Goal: Navigation & Orientation: Find specific page/section

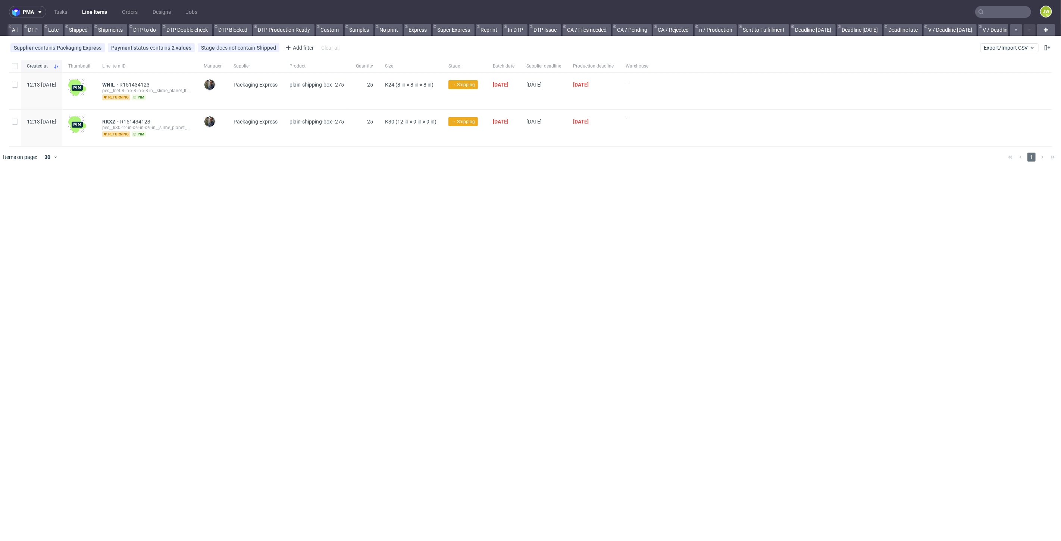
scroll to position [0, 1568]
click at [984, 32] on link "Cajeando" at bounding box center [992, 30] width 31 height 12
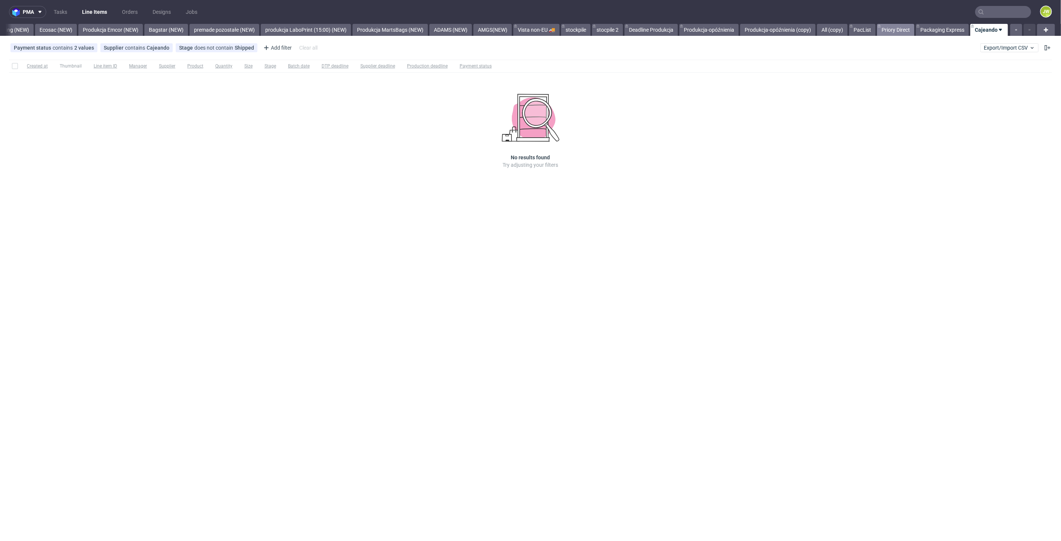
click at [890, 29] on link "Priory Direct" at bounding box center [895, 30] width 37 height 12
click at [854, 30] on link "PacList" at bounding box center [862, 30] width 26 height 12
click at [951, 28] on link "Packaging Express" at bounding box center [949, 30] width 53 height 12
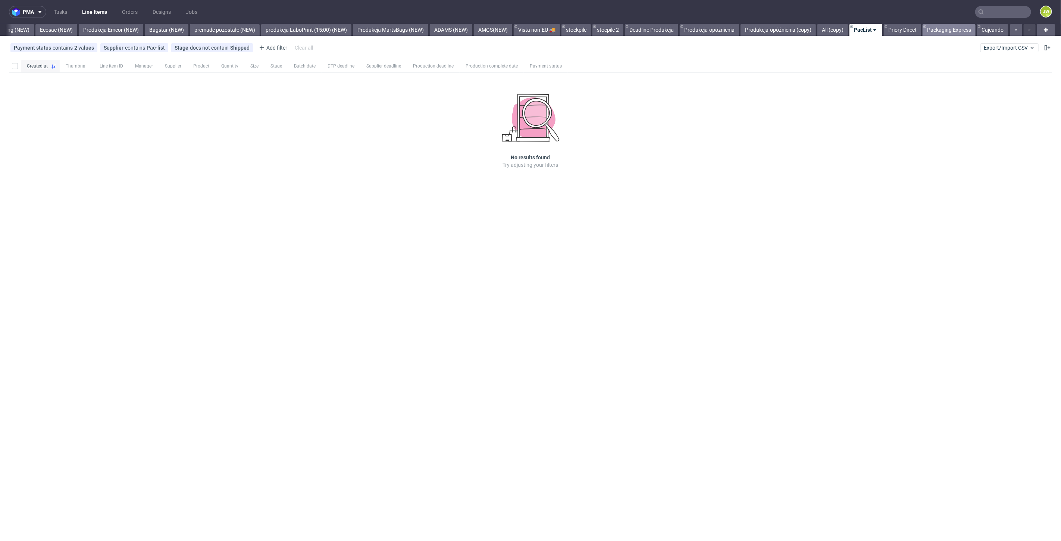
scroll to position [0, 1568]
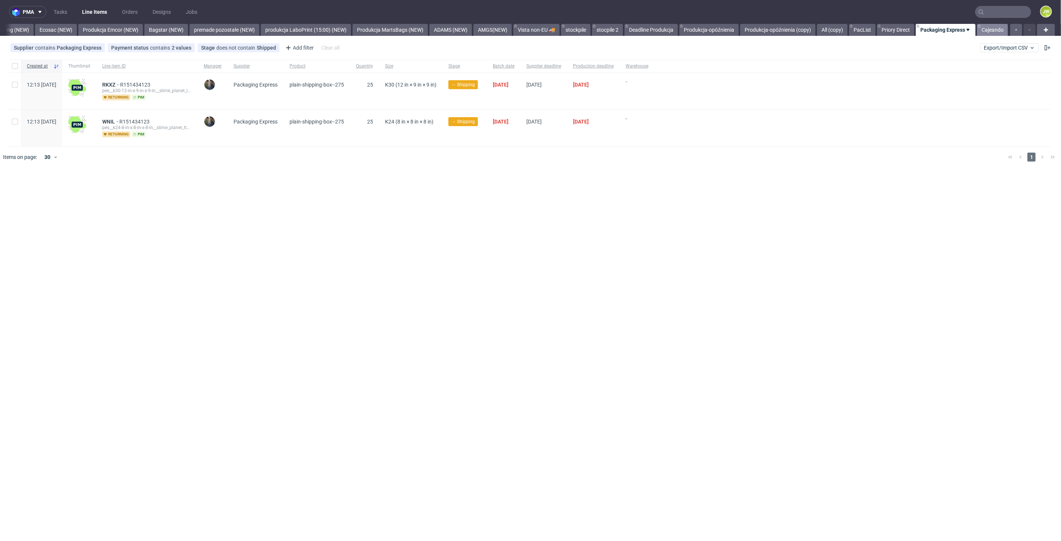
click at [984, 31] on link "Cajeando" at bounding box center [992, 30] width 31 height 12
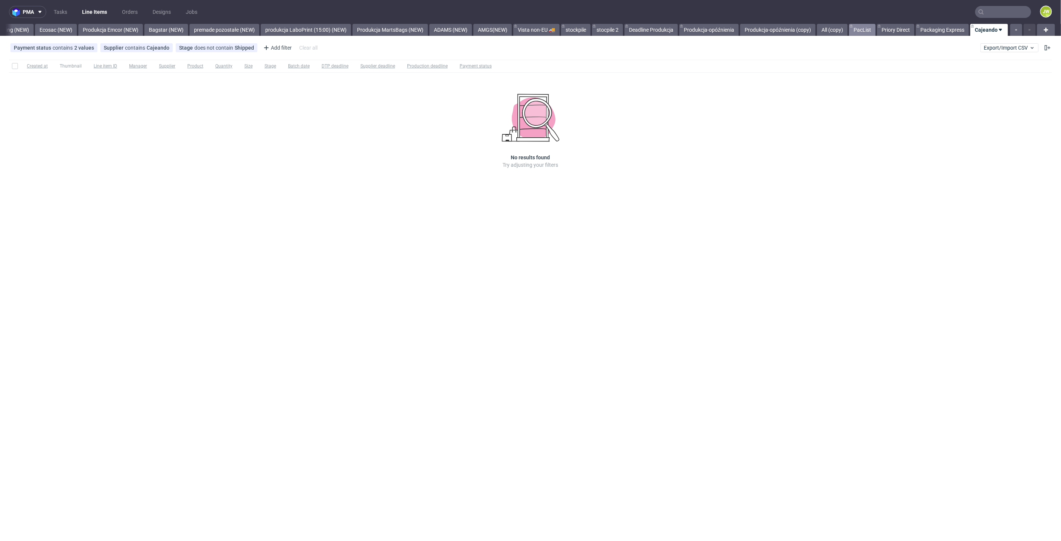
click at [862, 33] on link "PacList" at bounding box center [862, 30] width 26 height 12
